Goal: Book appointment/travel/reservation

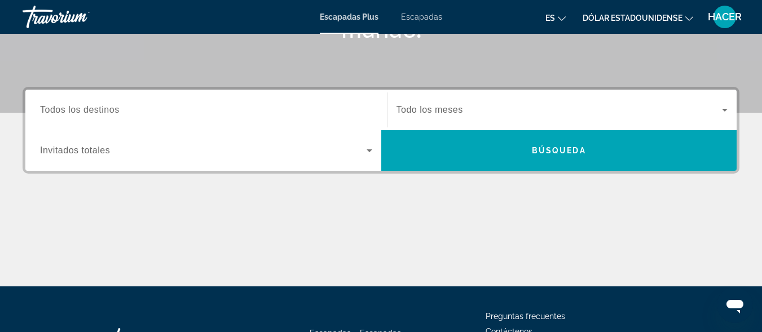
scroll to position [248, 0]
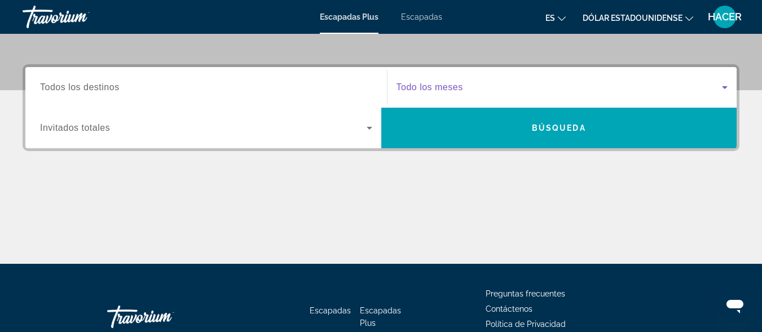
click at [725, 87] on icon "Widget de búsqueda" at bounding box center [725, 87] width 6 height 3
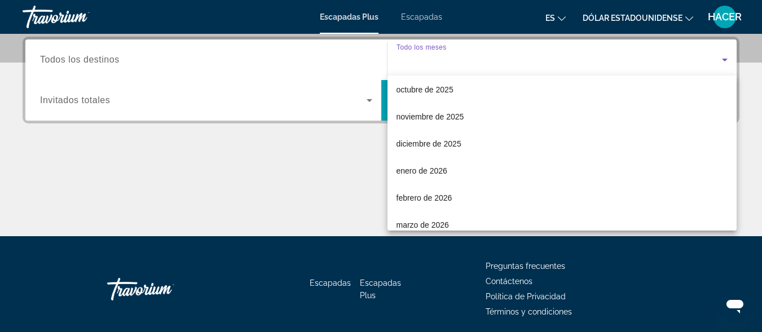
scroll to position [68, 0]
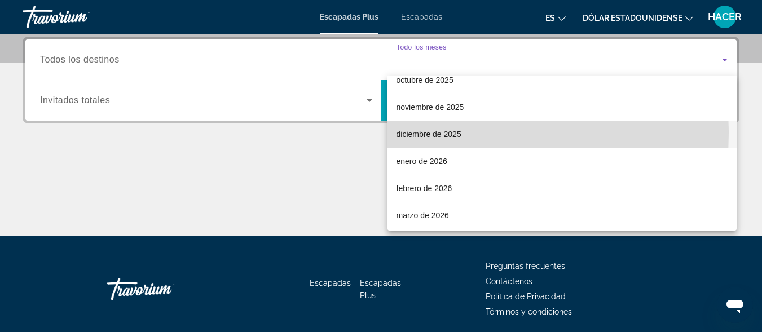
click at [437, 133] on font "diciembre de 2025" at bounding box center [428, 134] width 65 height 9
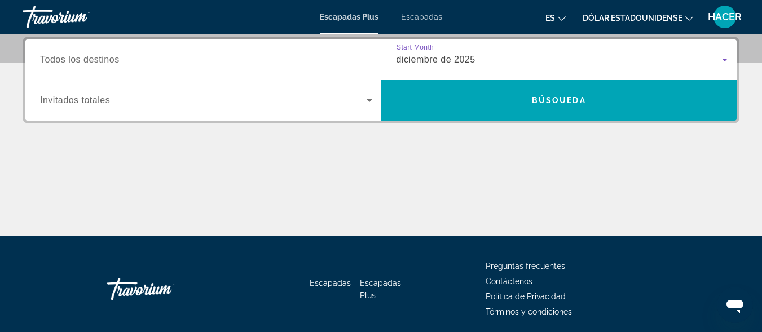
click at [368, 102] on icon "Widget de búsqueda" at bounding box center [370, 101] width 14 height 14
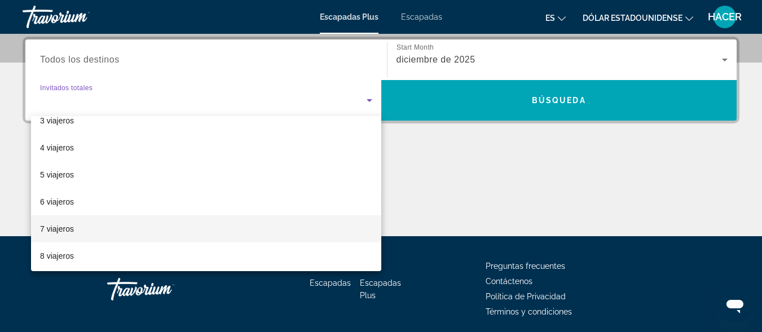
click at [63, 230] on font "7 viajeros" at bounding box center [57, 228] width 34 height 9
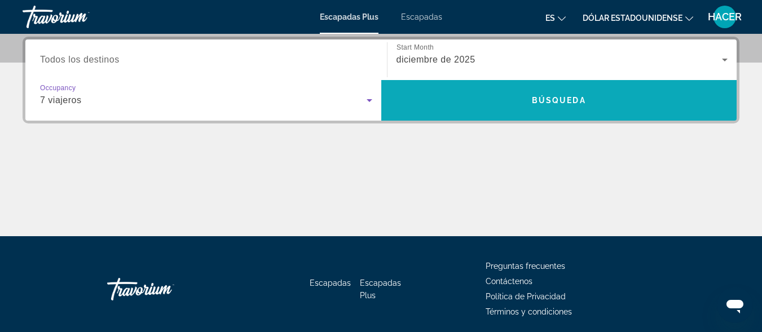
click at [541, 94] on span "Widget de búsqueda" at bounding box center [559, 100] width 356 height 27
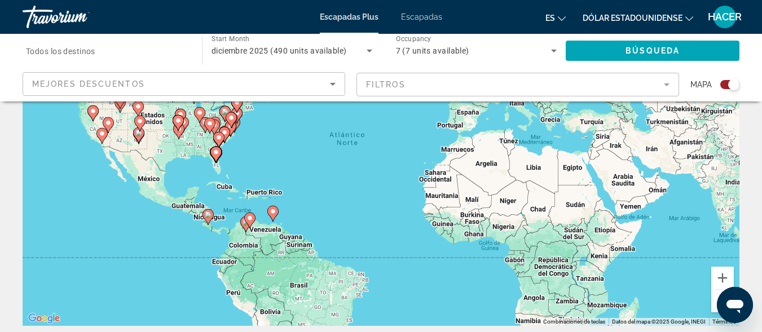
scroll to position [135, 0]
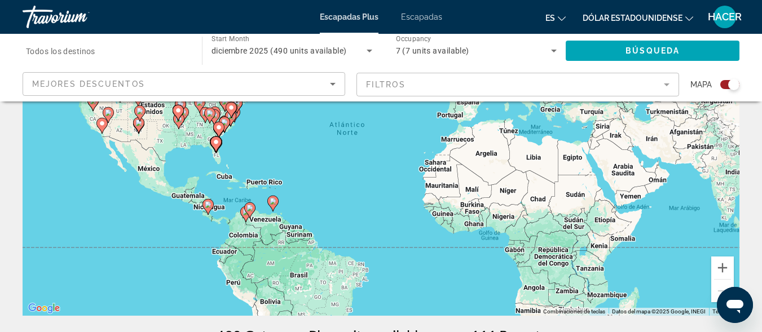
click at [116, 52] on input "Destination Todos los destinos" at bounding box center [106, 52] width 161 height 14
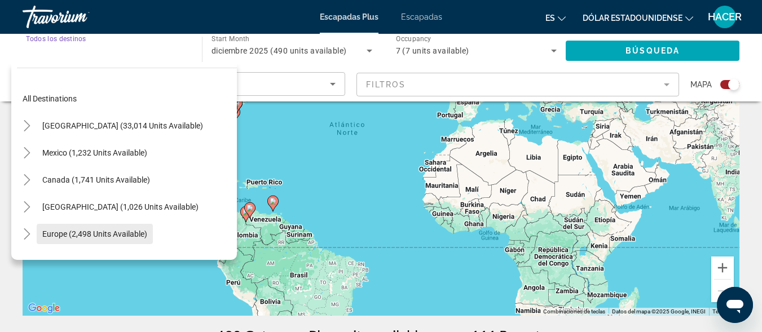
click at [93, 231] on span "Europe (2,498 units available)" at bounding box center [94, 234] width 105 height 9
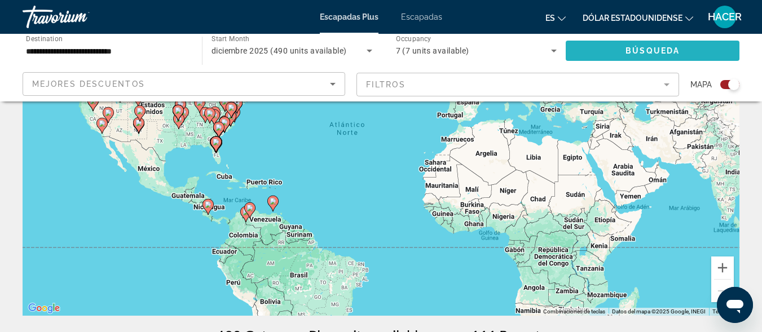
click at [594, 51] on span "Search widget" at bounding box center [653, 50] width 174 height 27
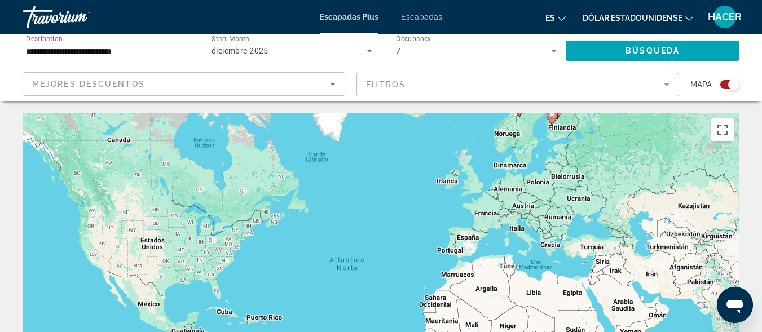
click at [117, 51] on input "**********" at bounding box center [106, 52] width 161 height 14
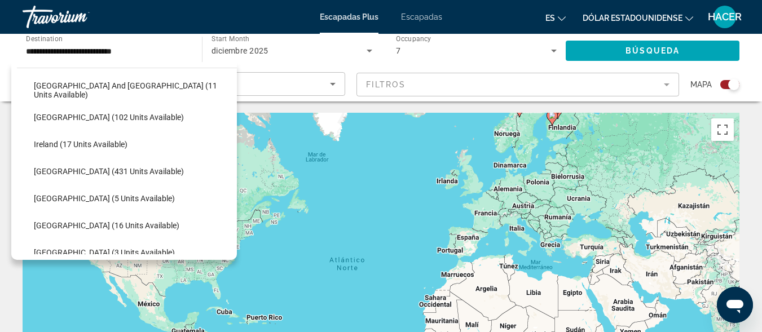
scroll to position [383, 0]
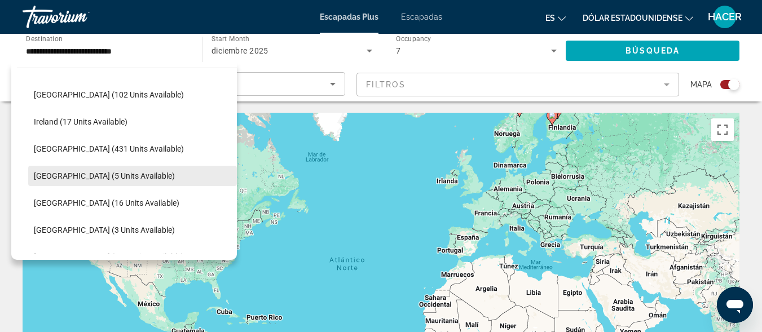
click at [58, 175] on span "[GEOGRAPHIC_DATA] (5 units available)" at bounding box center [104, 175] width 141 height 9
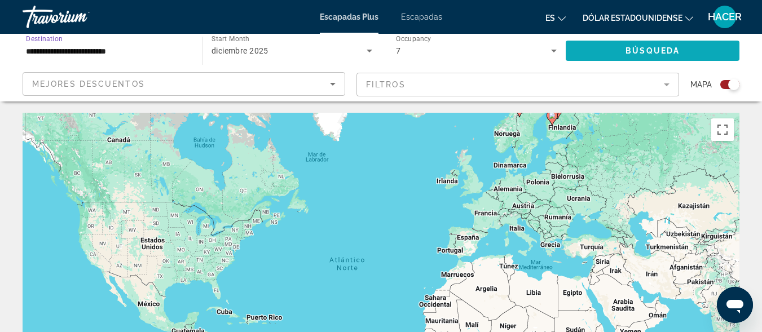
click at [594, 46] on span "Search widget" at bounding box center [653, 50] width 174 height 27
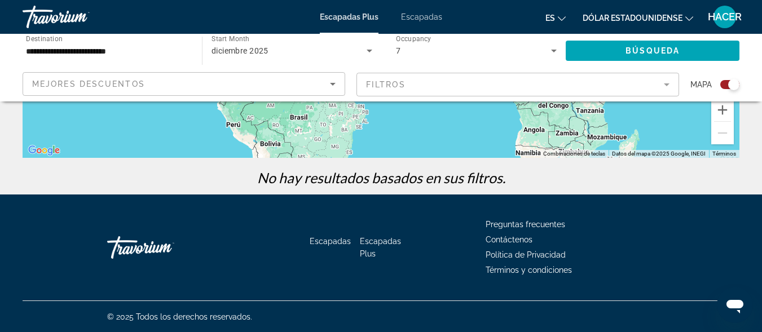
scroll to position [294, 0]
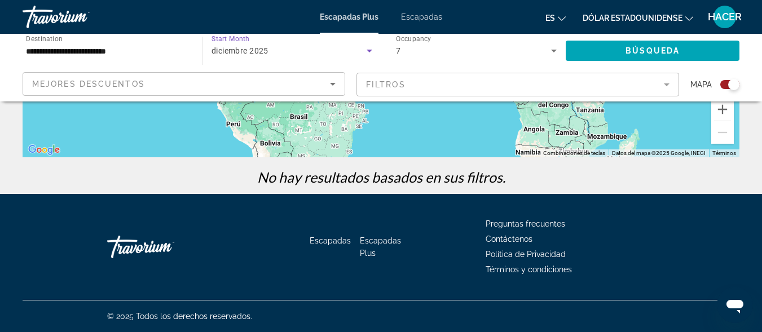
click at [369, 50] on icon "Search widget" at bounding box center [370, 51] width 6 height 3
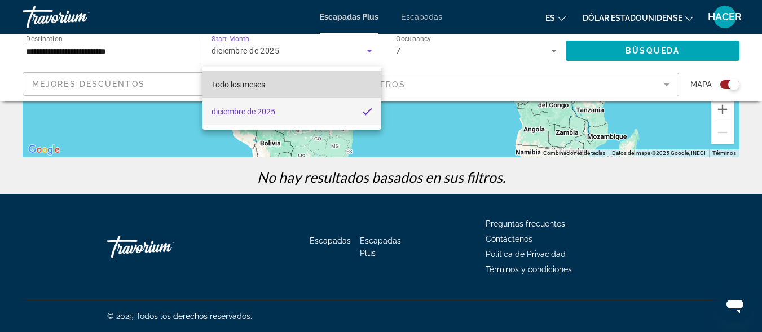
click at [270, 85] on mat-option "Todo los meses" at bounding box center [291, 84] width 179 height 27
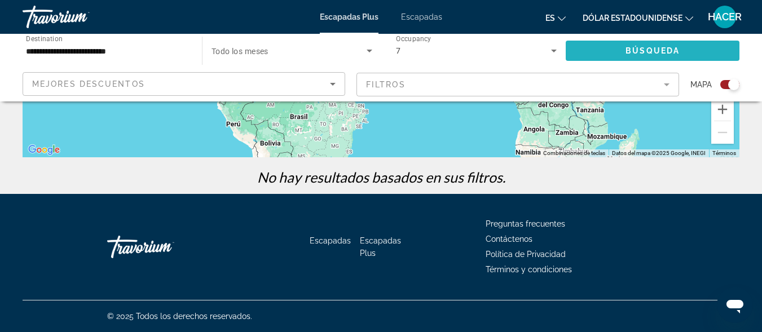
click at [591, 51] on span "Search widget" at bounding box center [653, 50] width 174 height 27
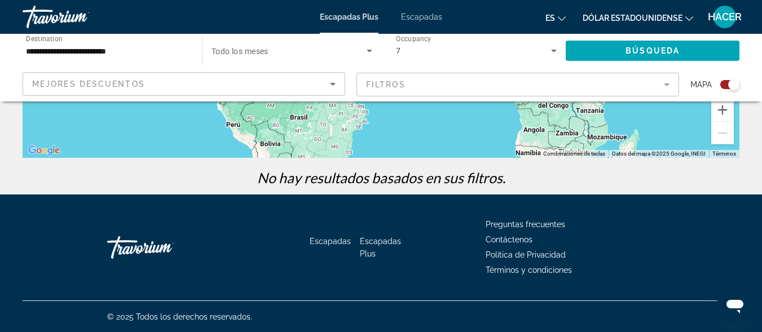
scroll to position [294, 0]
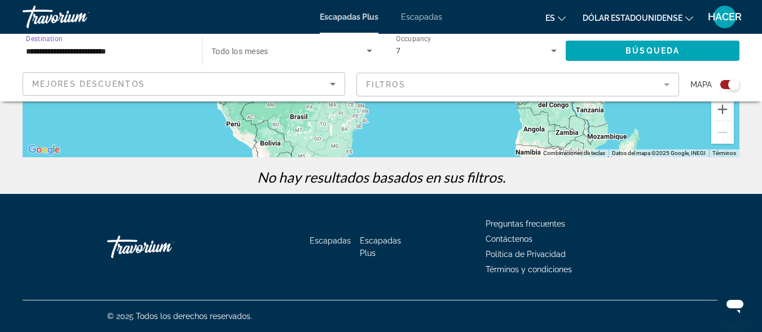
click at [131, 50] on input "**********" at bounding box center [106, 52] width 161 height 14
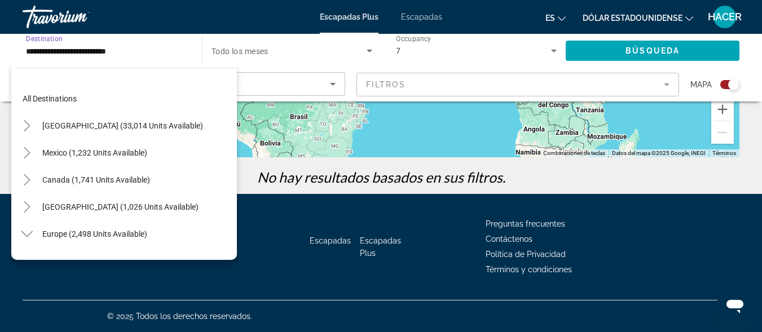
scroll to position [392, 0]
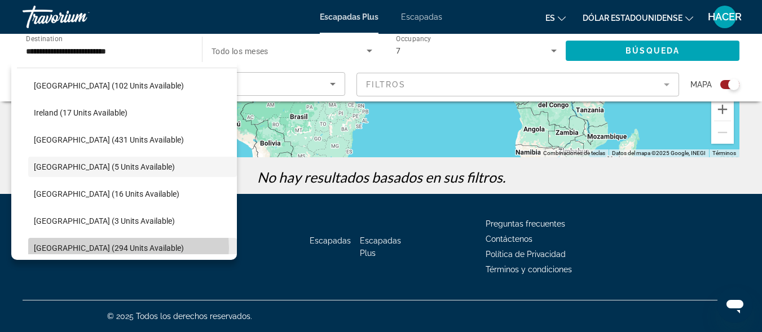
click at [126, 248] on span "[GEOGRAPHIC_DATA] (294 units available)" at bounding box center [109, 248] width 150 height 9
type input "**********"
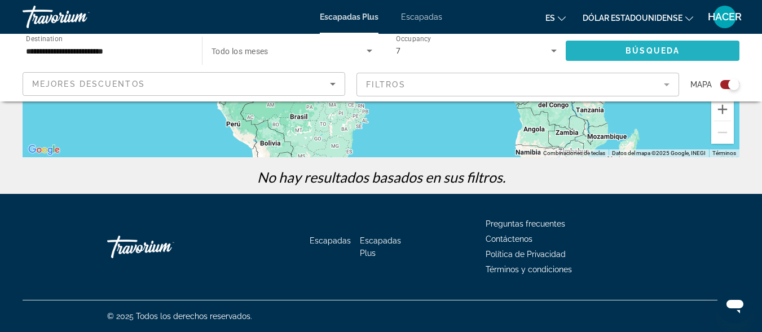
click at [673, 54] on span "Búsqueda" at bounding box center [652, 50] width 54 height 9
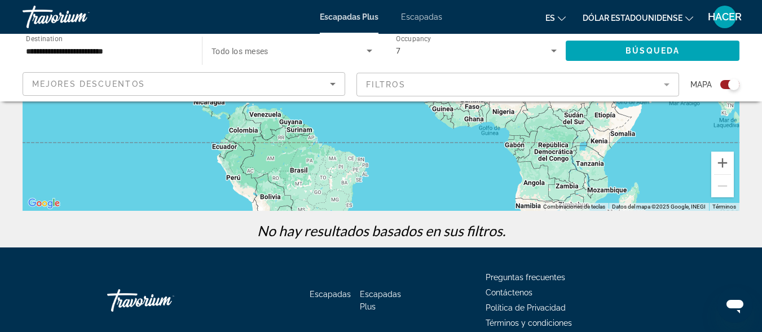
scroll to position [248, 0]
